Goal: Task Accomplishment & Management: Complete application form

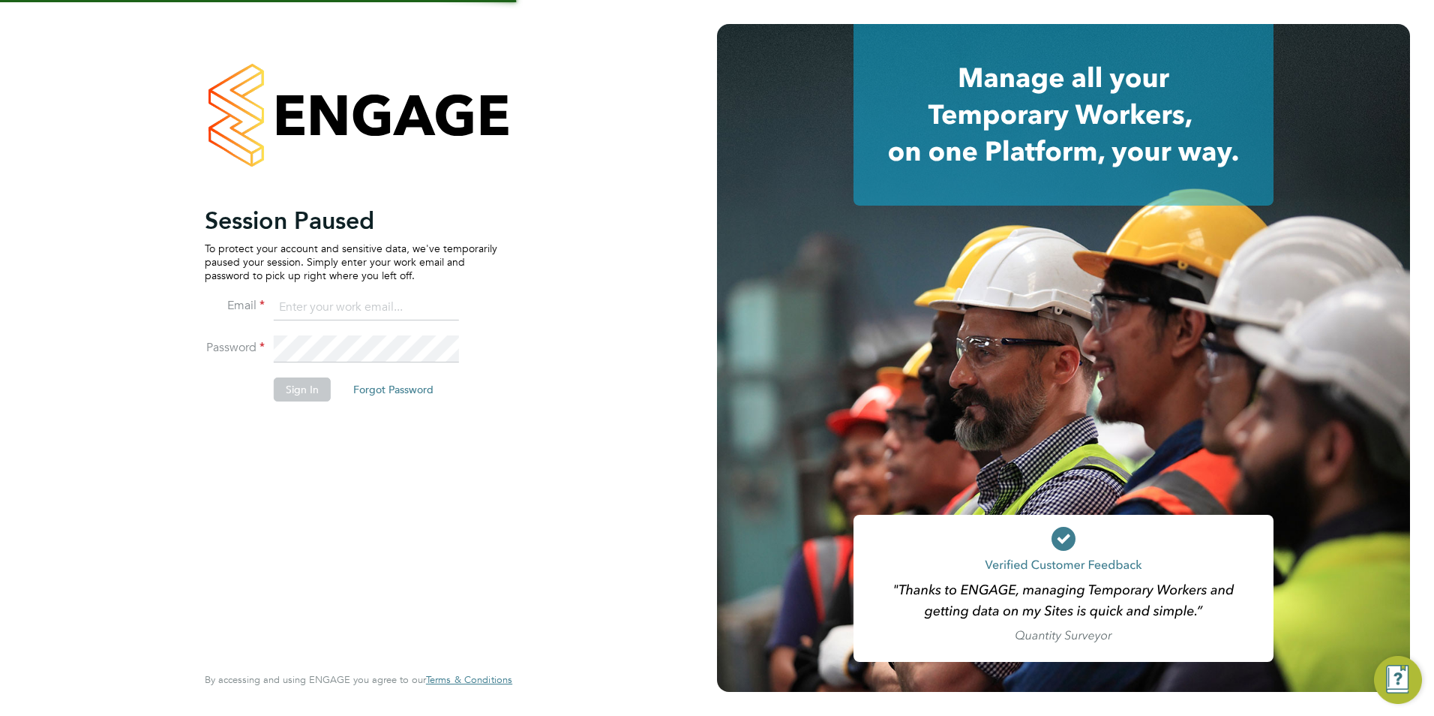
type input "becky@carbonrecruitment.co.uk"
click at [276, 396] on button "Sign In" at bounding box center [302, 389] width 57 height 24
